Goal: Find contact information: Find contact information

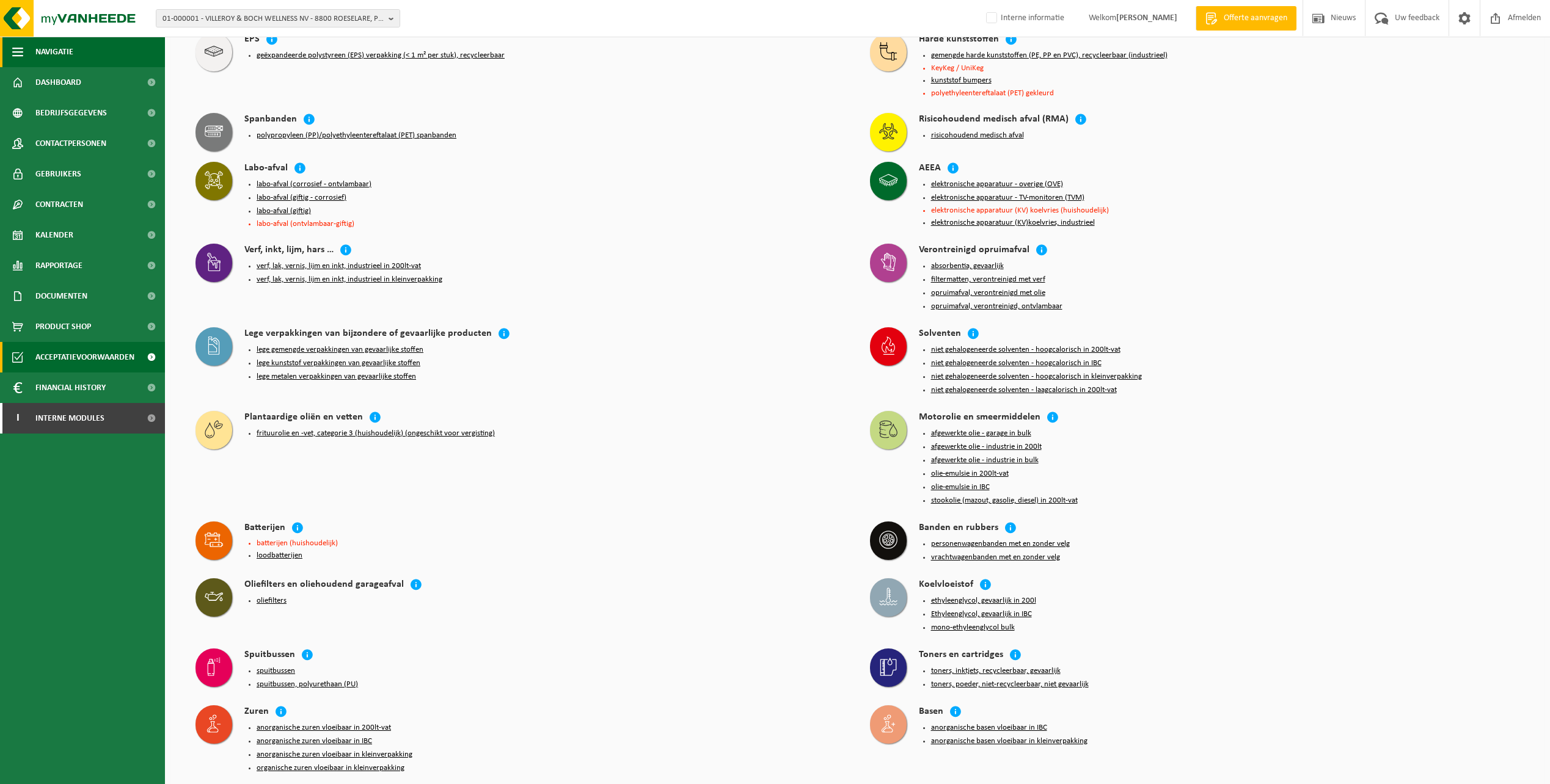
scroll to position [1683, 0]
click at [232, 15] on span "01-000001 - VILLEROY & BOCH WELLNESS NV - 8800 ROESELARE, POPULIERSTRAAT 1" at bounding box center [273, 19] width 221 height 19
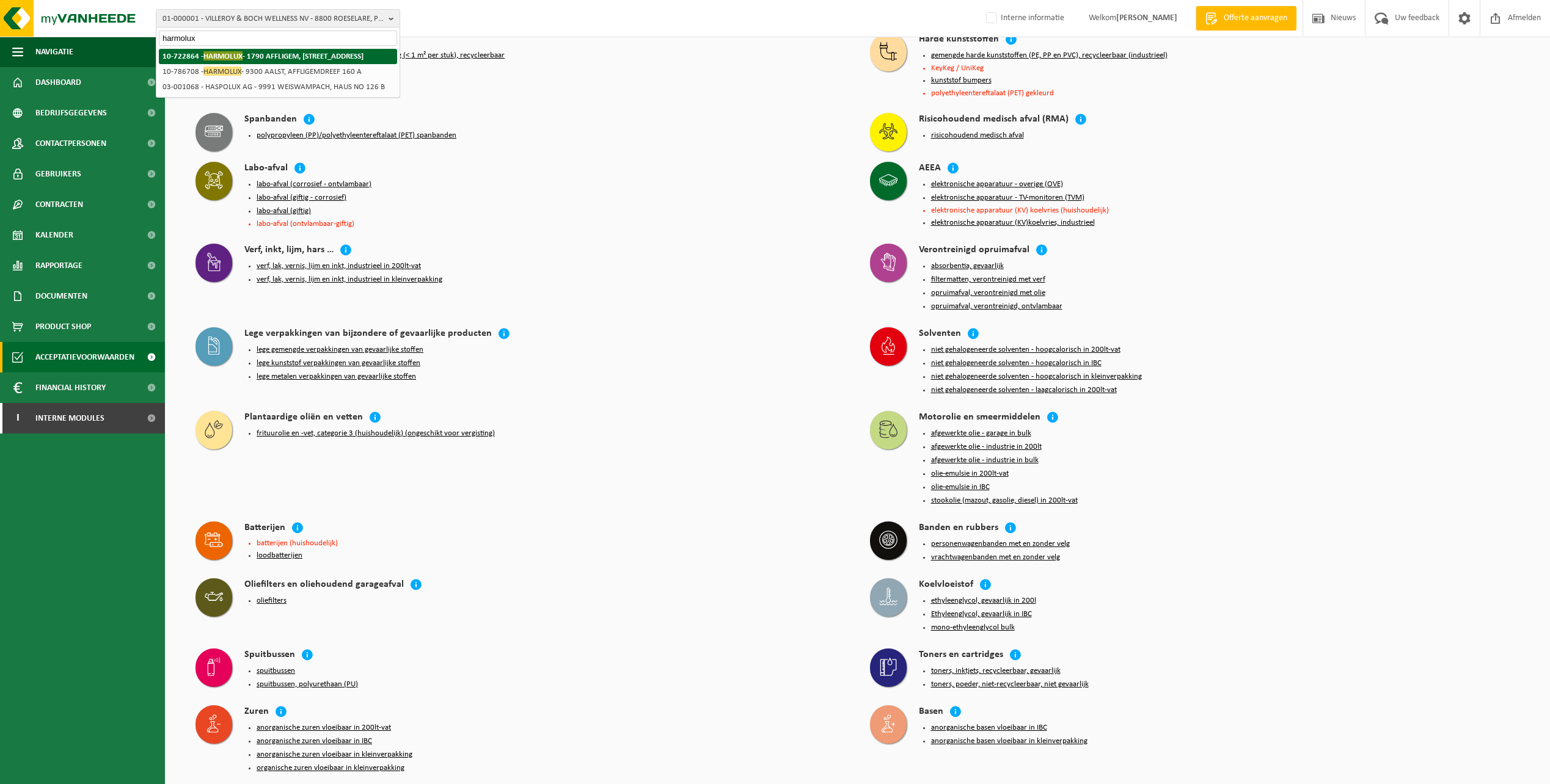
type input "harmolux"
click at [278, 56] on strong "10-722864 - HARMOLUX - 1790 AFFLIGEM, TERLINDESTRAAT 12A" at bounding box center [263, 55] width 201 height 9
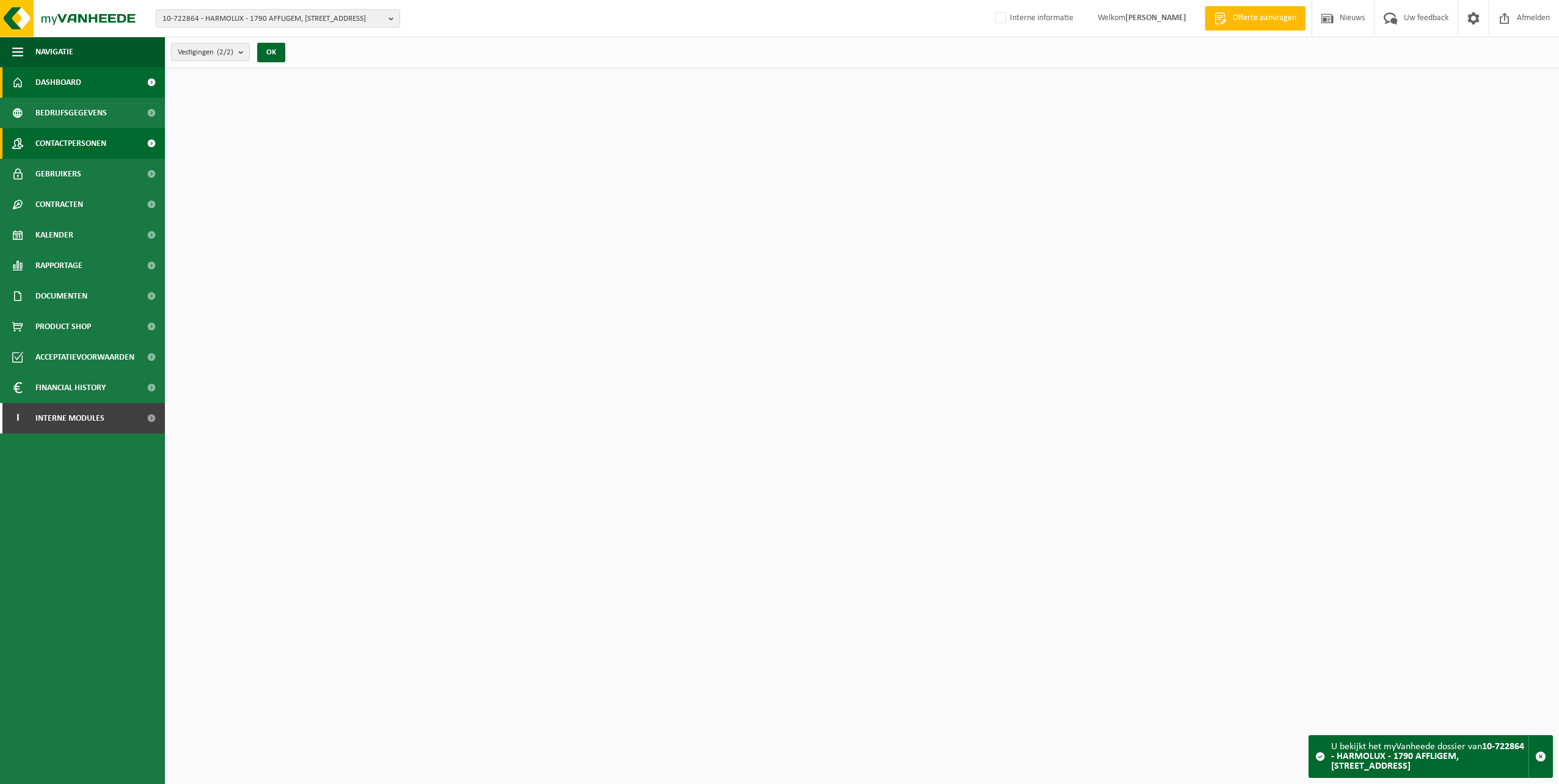
click at [91, 145] on span "Contactpersonen" at bounding box center [70, 143] width 70 height 31
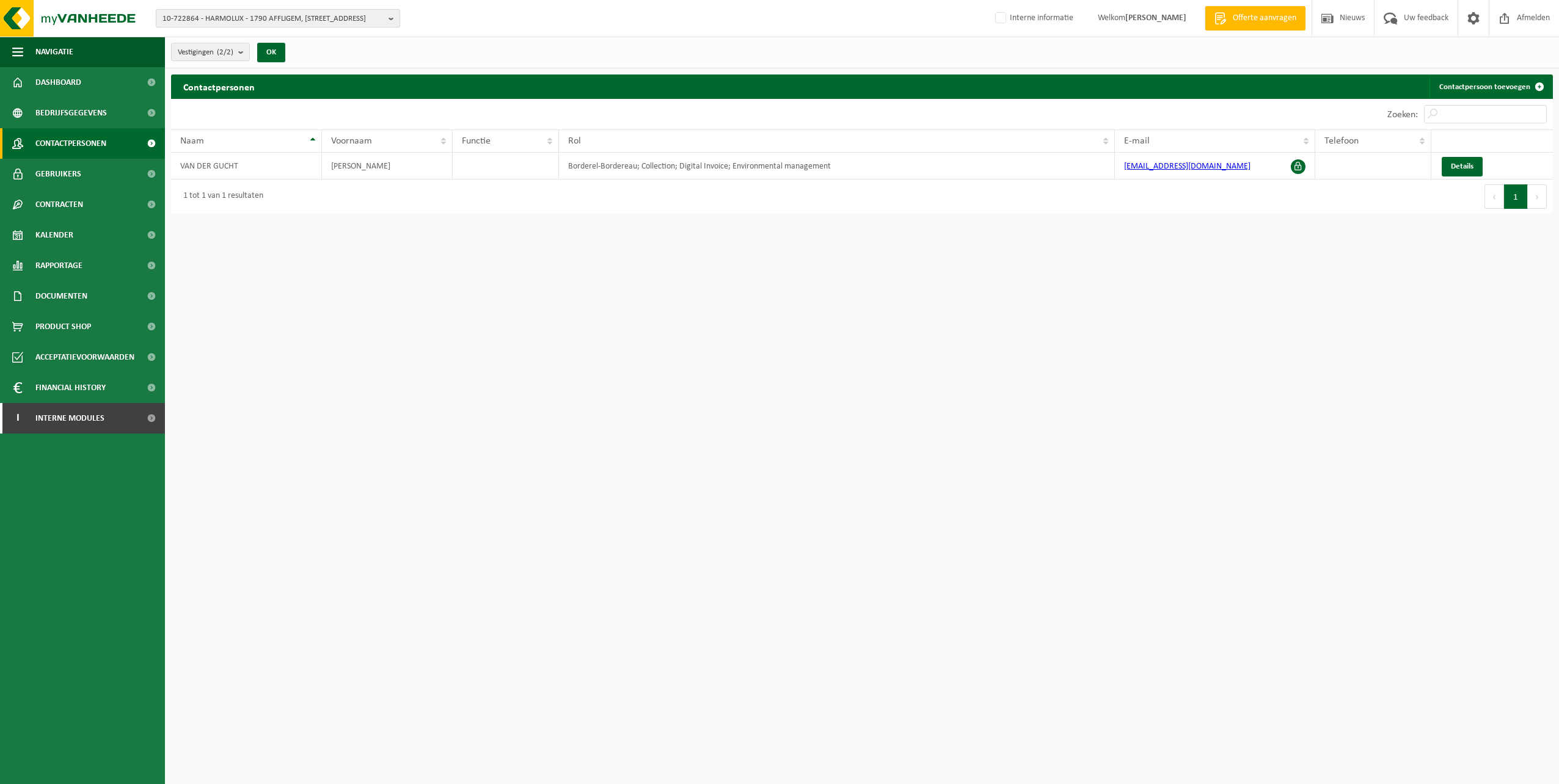
click at [301, 16] on span "10-722864 - HARMOLUX - 1790 AFFLIGEM, [STREET_ADDRESS]" at bounding box center [273, 19] width 221 height 19
click at [271, 69] on li "10-786708 - HARMOLUX - 9300 AALST, AFFLIGEMDREEF 160 A" at bounding box center [281, 71] width 232 height 15
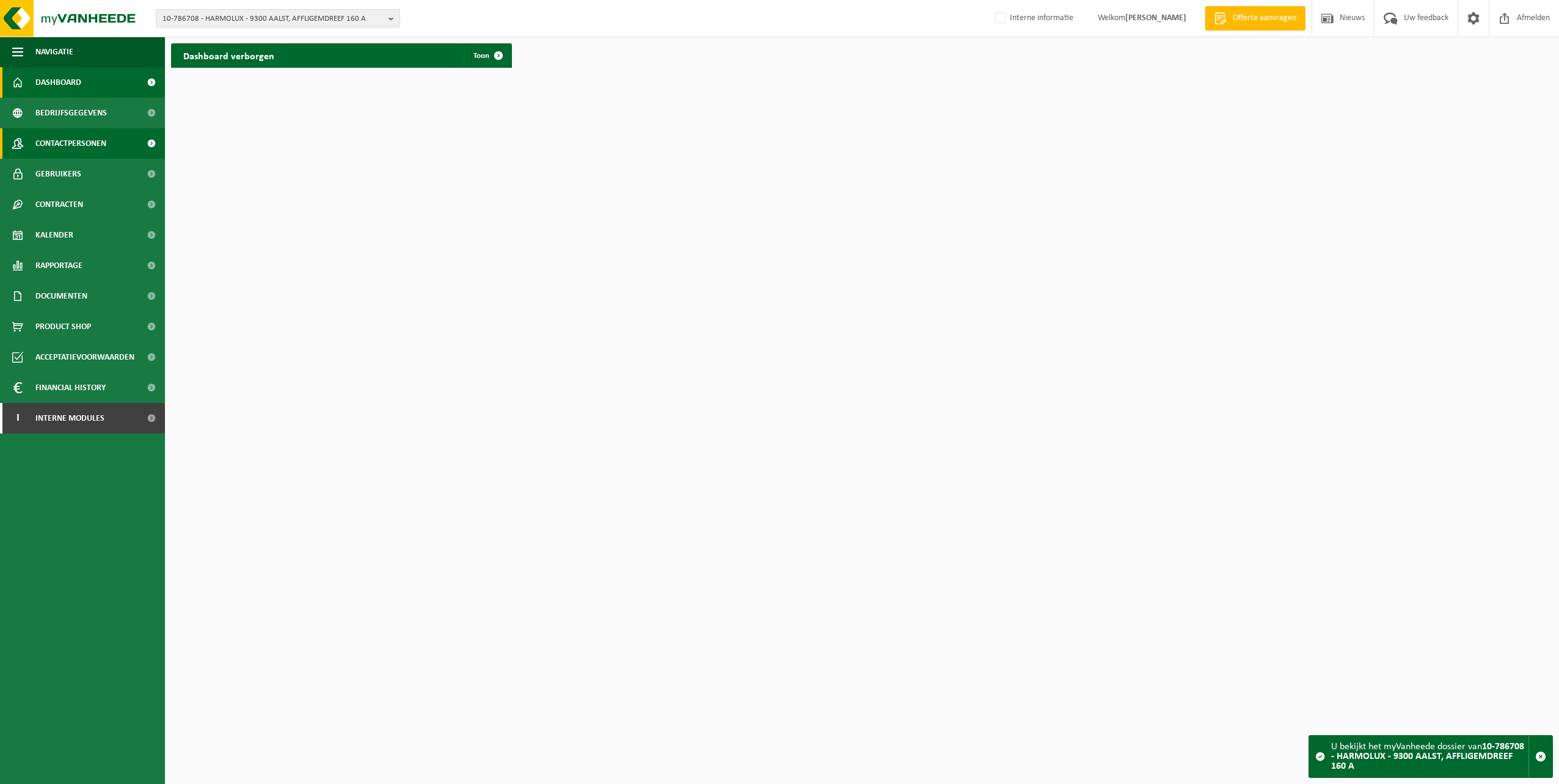
click at [70, 138] on span "Contactpersonen" at bounding box center [70, 143] width 70 height 31
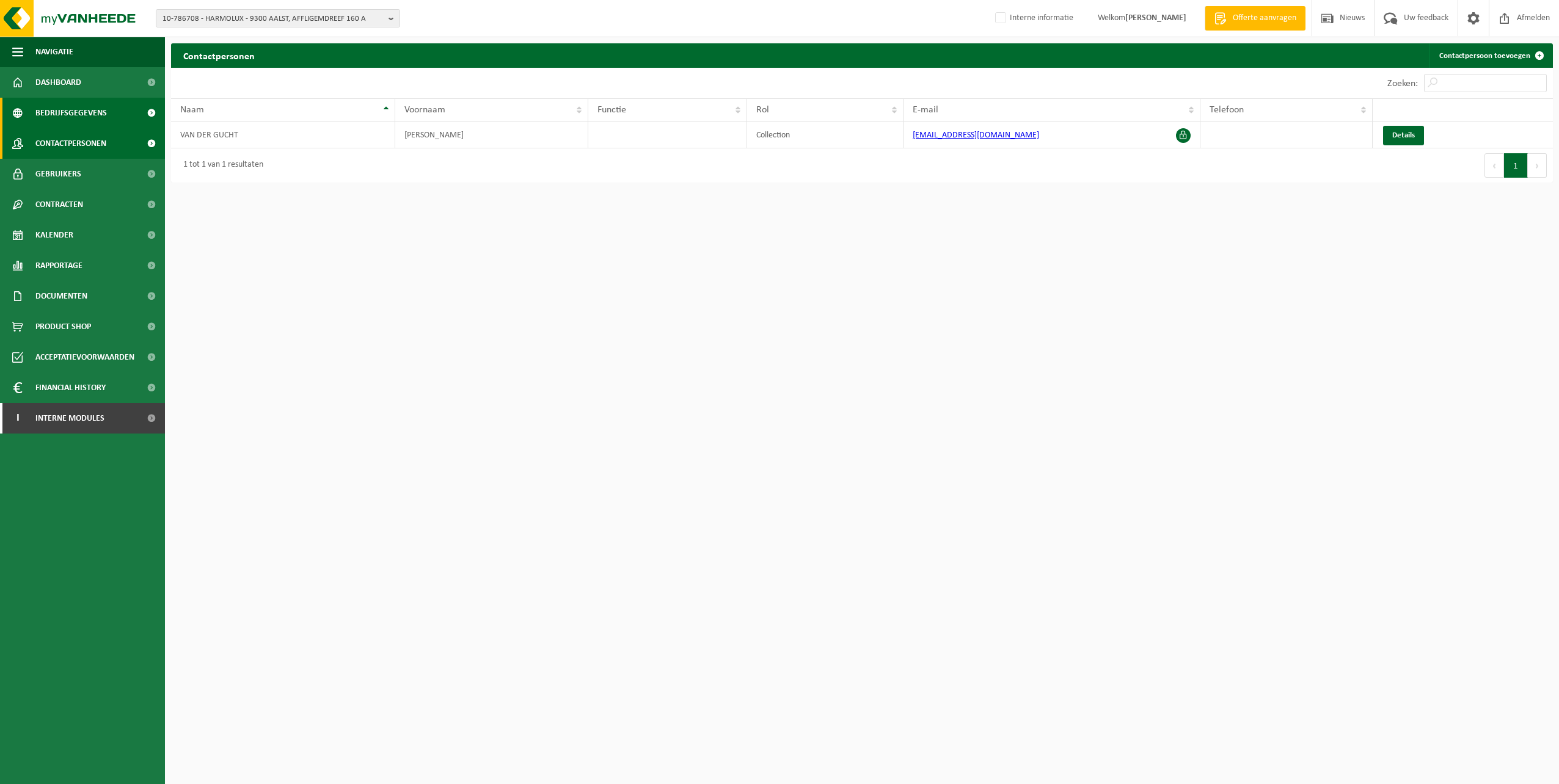
click at [63, 115] on span "Bedrijfsgegevens" at bounding box center [71, 113] width 71 height 31
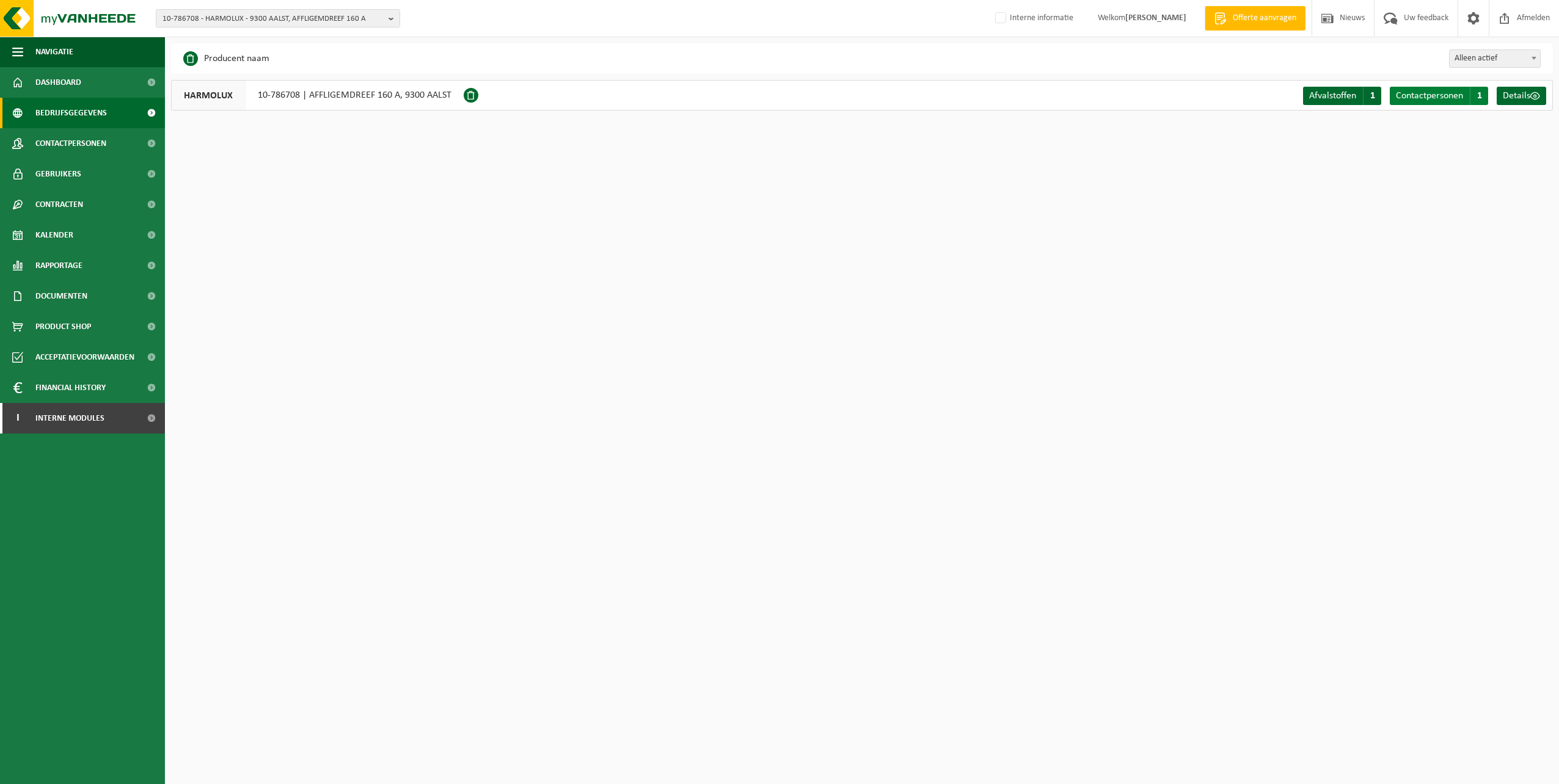
click at [1424, 100] on span "Contactpersonen" at bounding box center [1429, 96] width 67 height 10
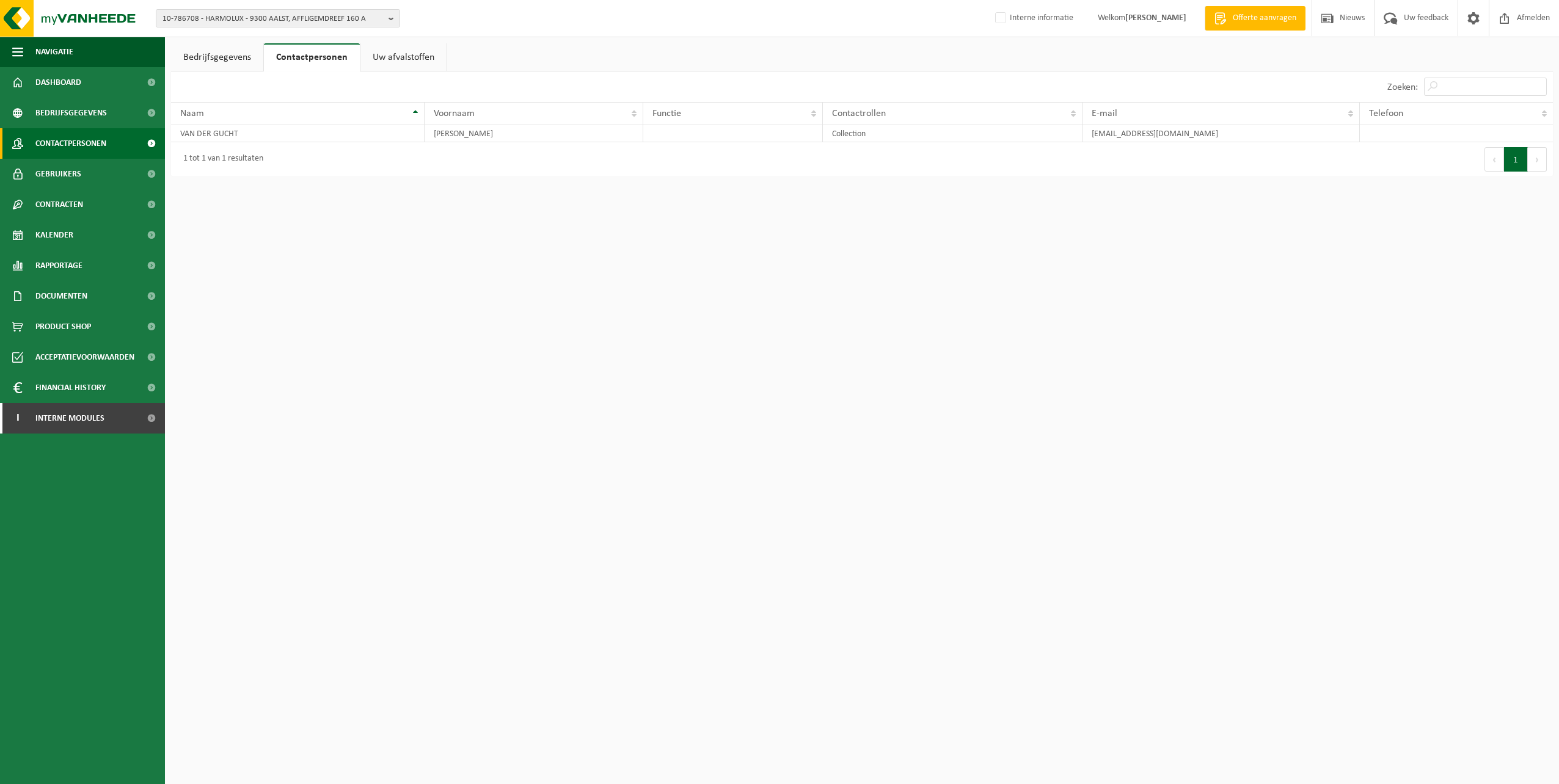
click at [56, 141] on span "Contactpersonen" at bounding box center [70, 143] width 70 height 31
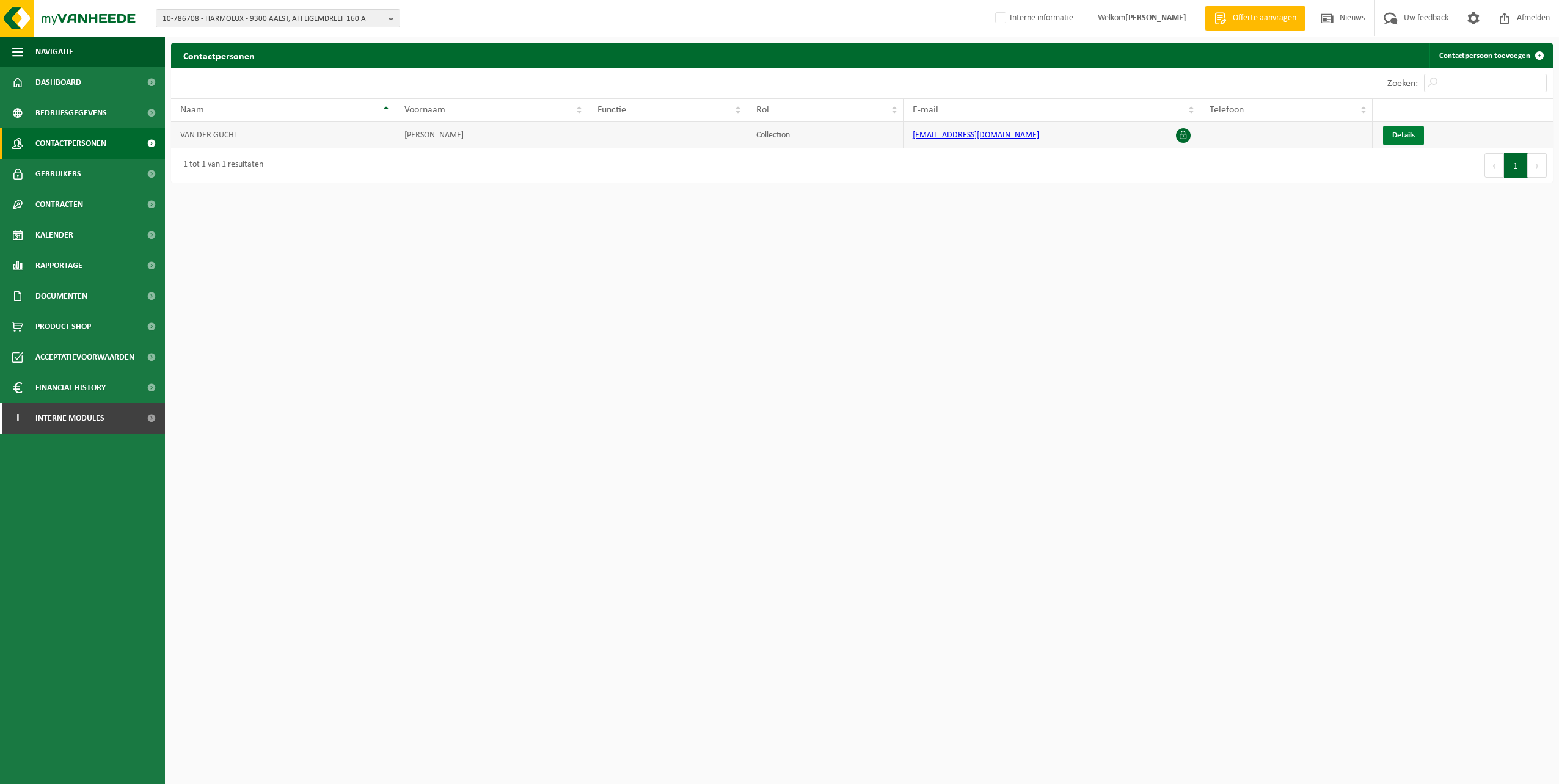
click at [1399, 136] on span "Details" at bounding box center [1403, 135] width 23 height 8
